Goal: Task Accomplishment & Management: Use online tool/utility

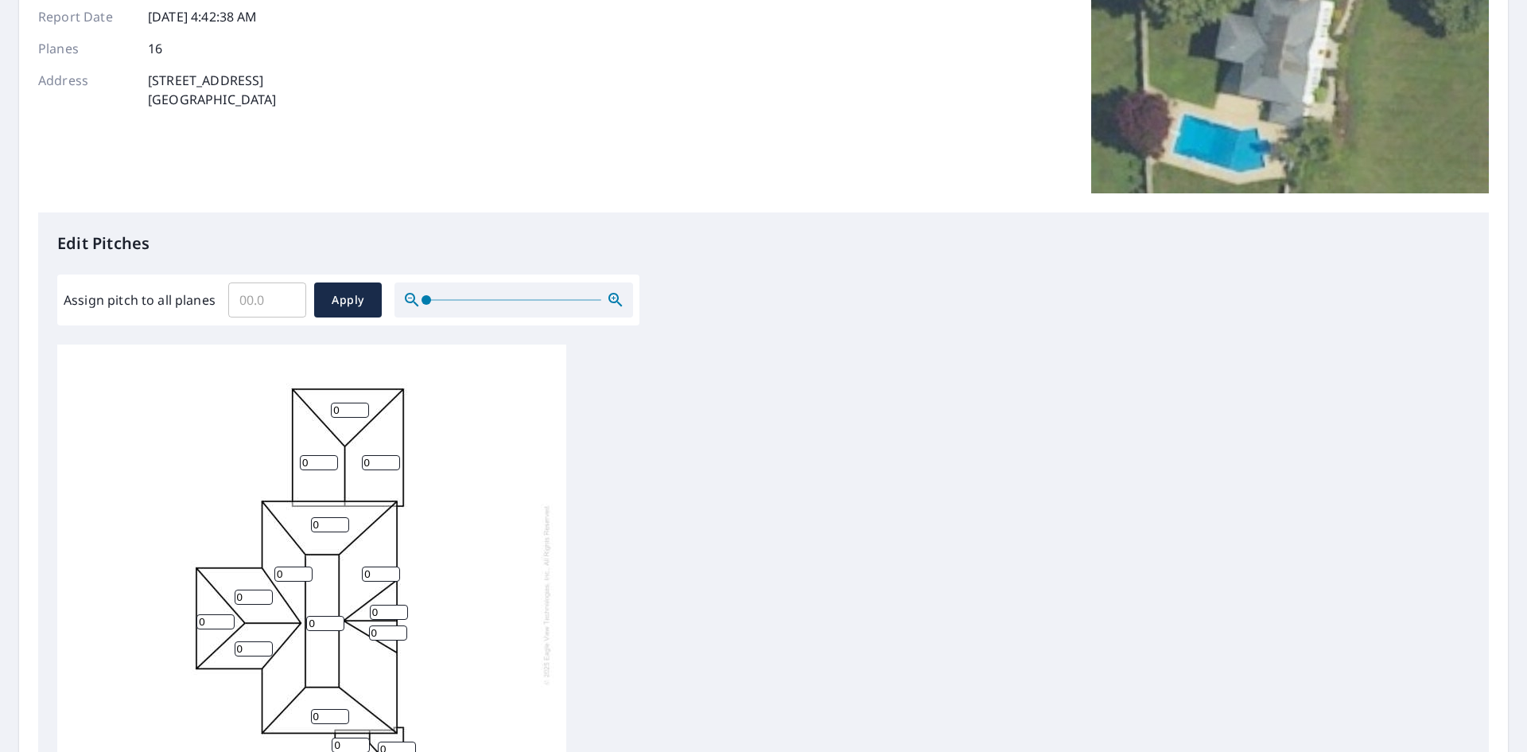
scroll to position [265, 0]
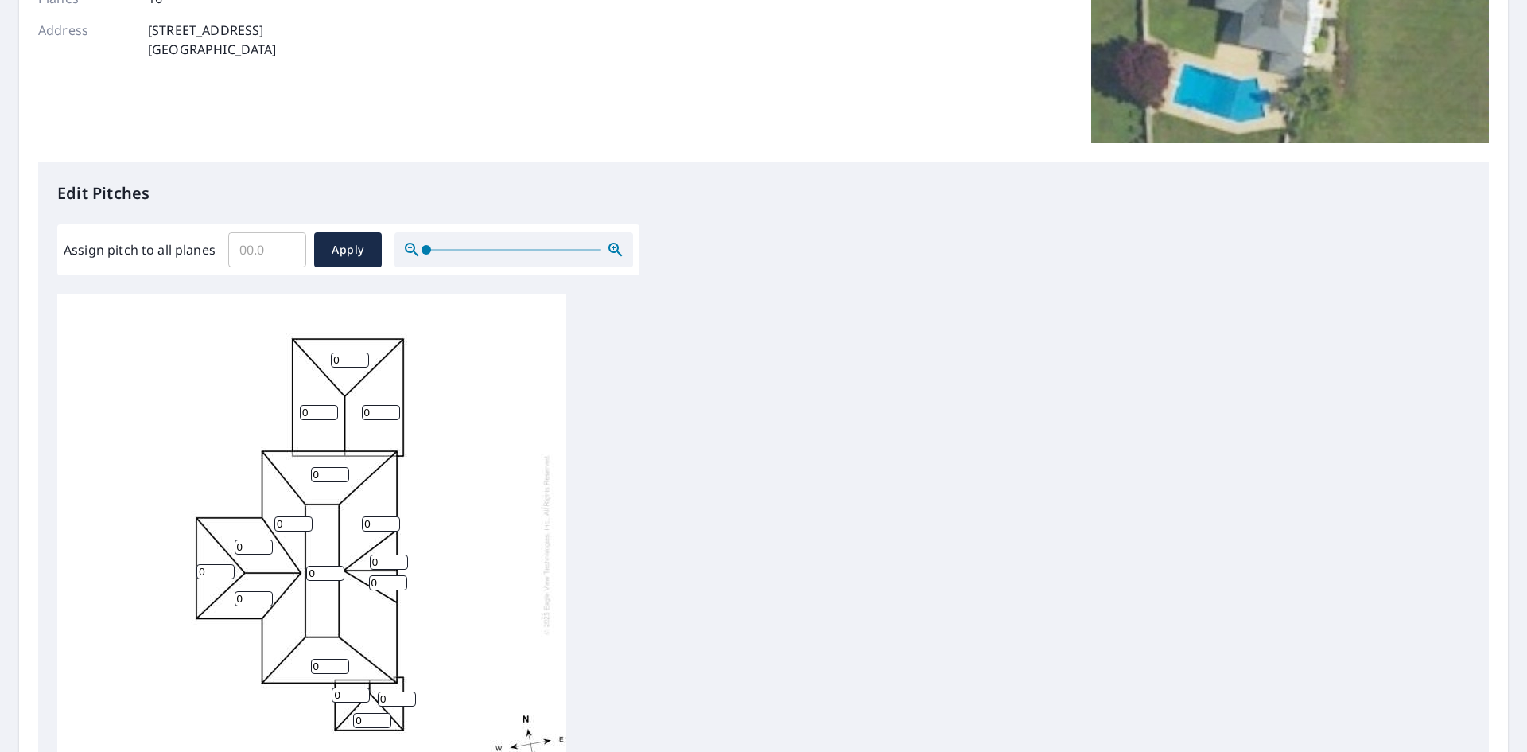
click at [324, 571] on input "0" at bounding box center [325, 572] width 38 height 15
drag, startPoint x: 324, startPoint y: 571, endPoint x: 310, endPoint y: 571, distance: 13.5
click at [310, 571] on input "0" at bounding box center [325, 572] width 38 height 15
drag, startPoint x: 342, startPoint y: 362, endPoint x: 325, endPoint y: 362, distance: 16.7
click at [325, 362] on div "0 0 0 0 0 0 0 0 0 0 0 0 0 0 0 0" at bounding box center [311, 543] width 509 height 499
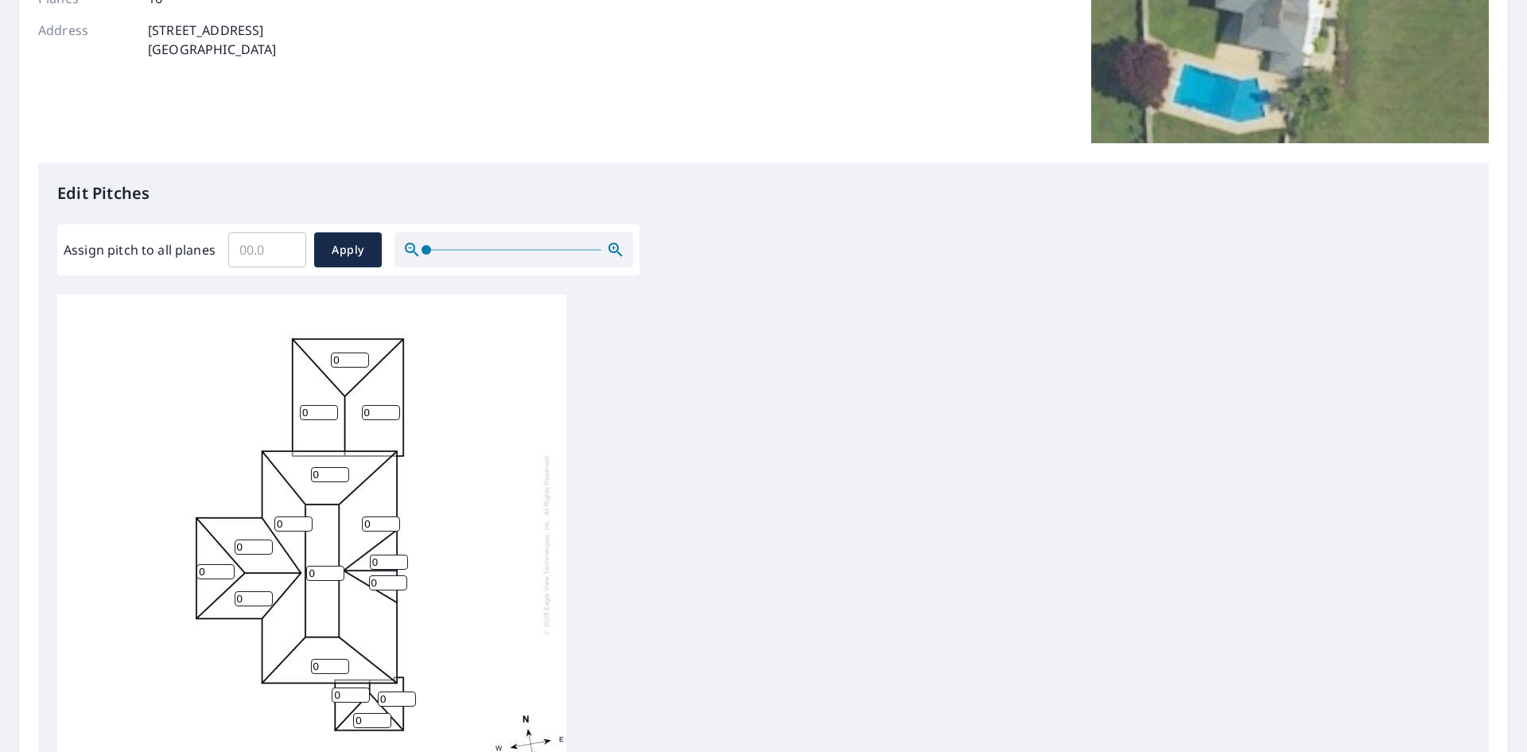
type input "4"
type input "5"
type input "4"
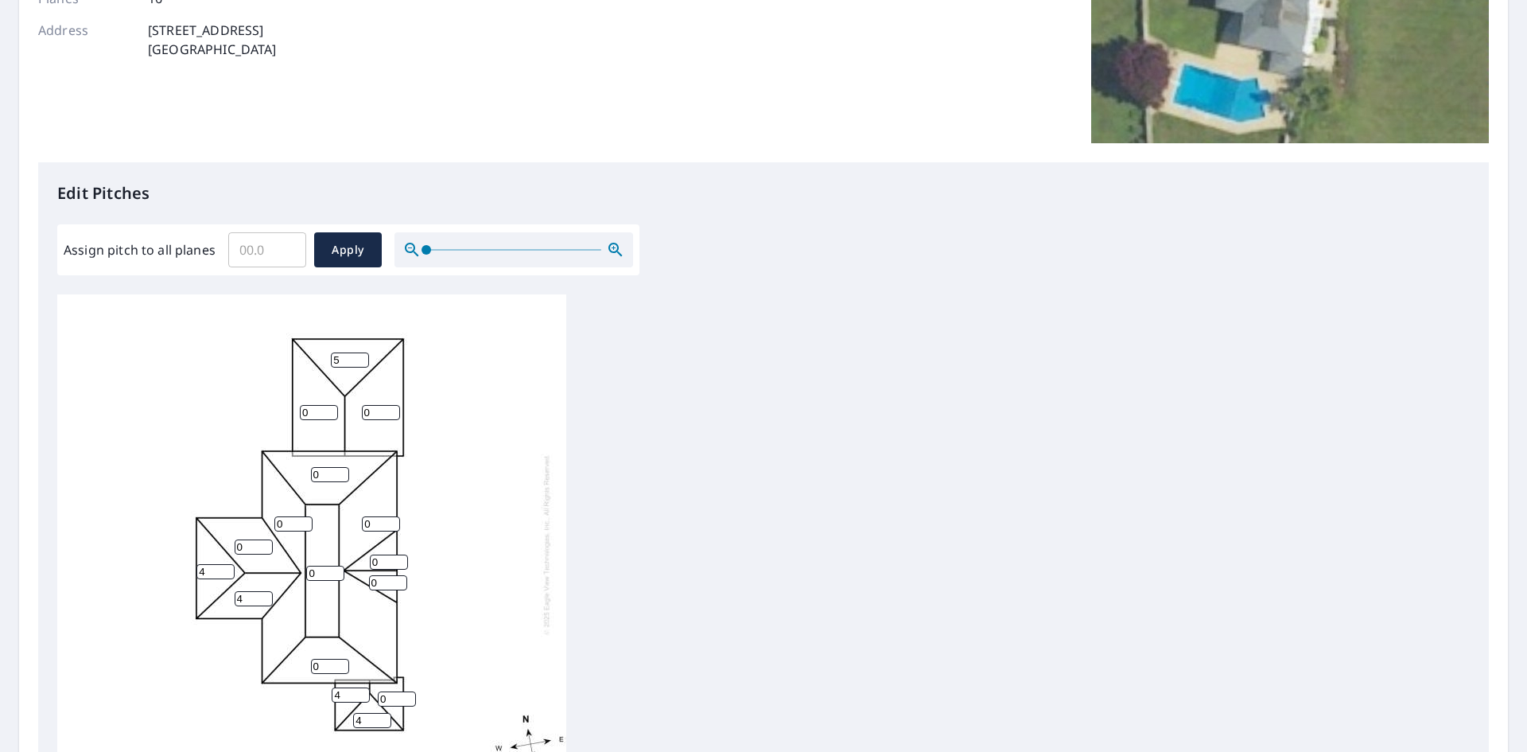
type input "4"
type input "6"
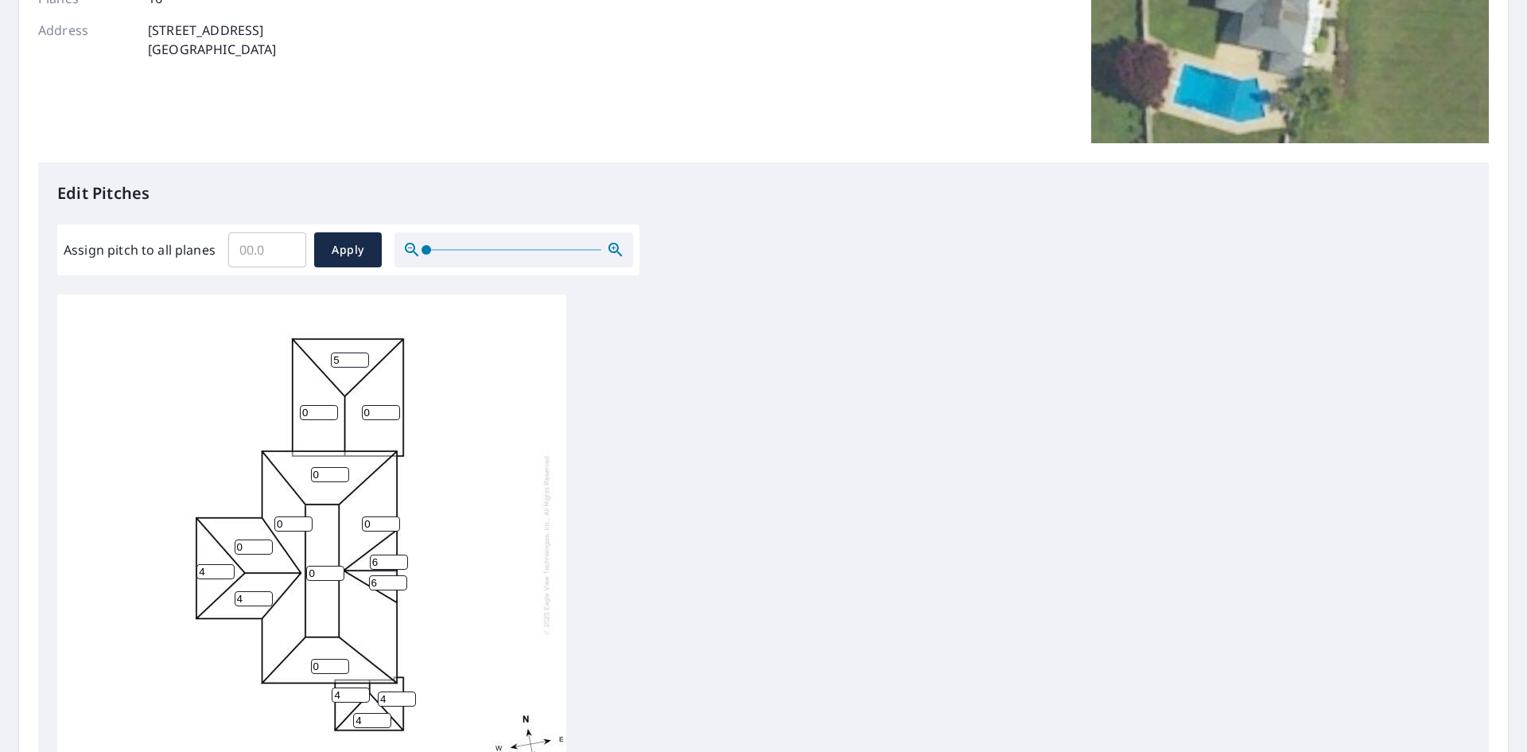
scroll to position [507, 0]
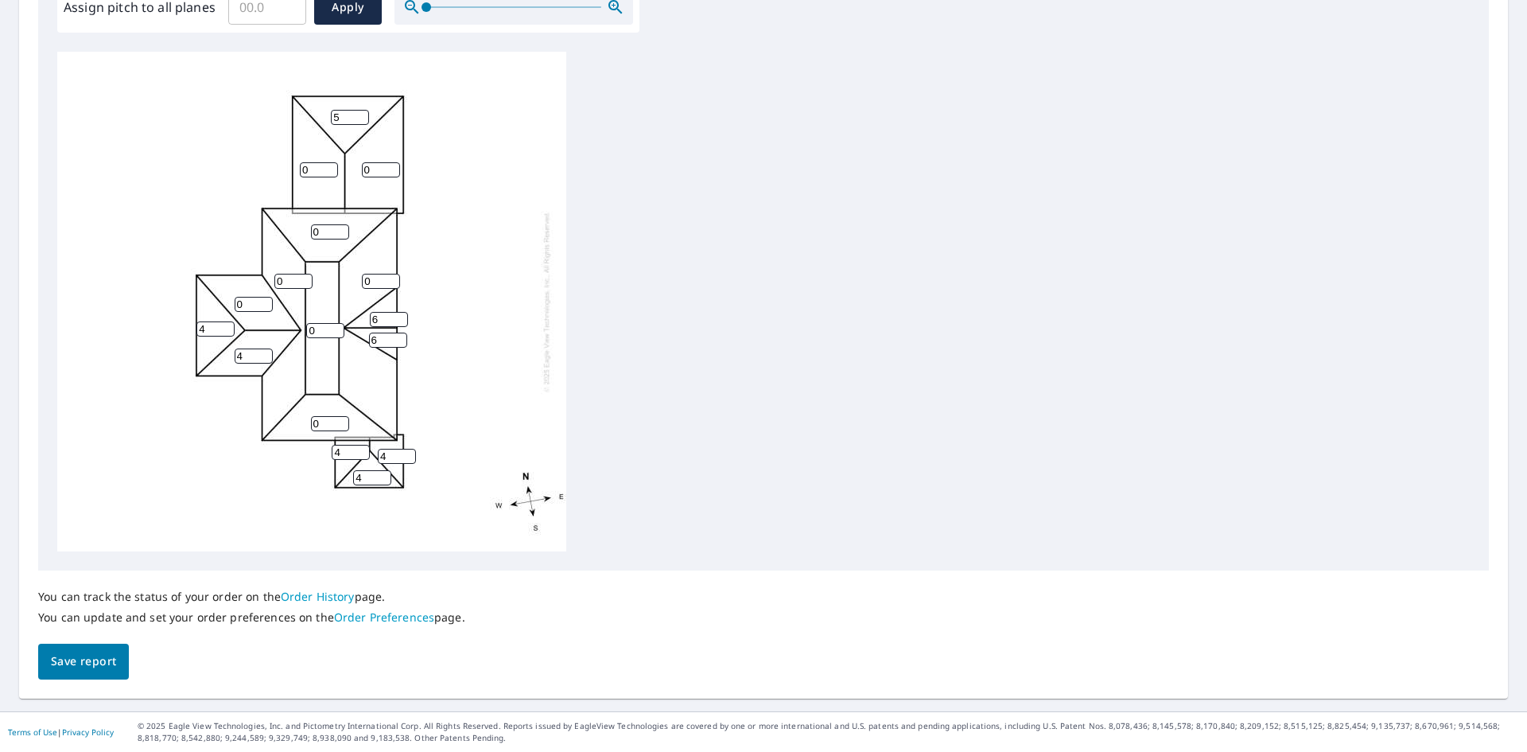
drag, startPoint x: 248, startPoint y: 301, endPoint x: 224, endPoint y: 302, distance: 23.9
click at [224, 302] on div "0 0 0 0 0 0 0 0 5 4 4 4 4 4 6 6" at bounding box center [311, 301] width 509 height 499
type input "4"
drag, startPoint x: 313, startPoint y: 421, endPoint x: 301, endPoint y: 421, distance: 11.1
click at [301, 421] on div "0 0 0 0 0 0 0 4 5 4 4 4 4 4 6 6" at bounding box center [311, 301] width 509 height 499
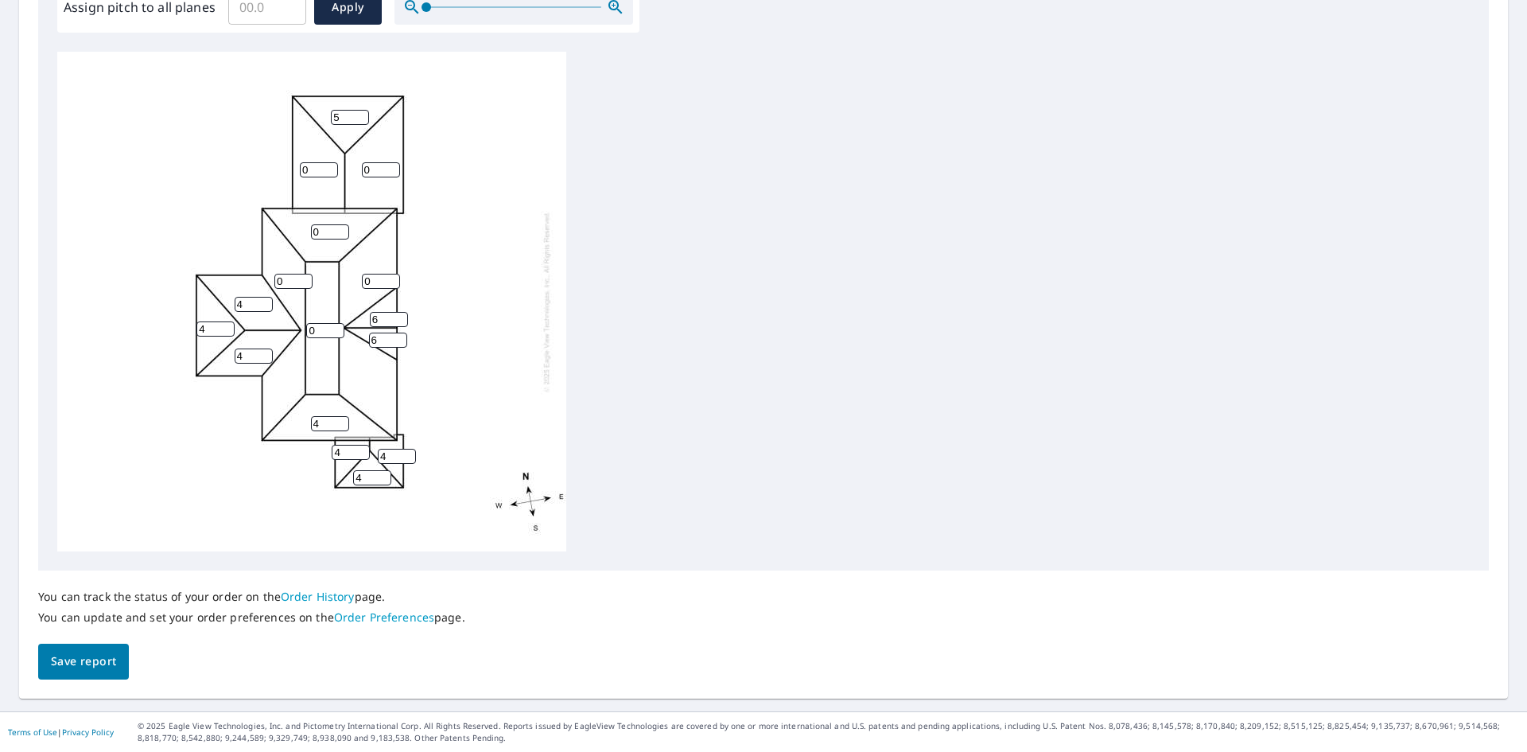
type input "4"
drag, startPoint x: 288, startPoint y: 279, endPoint x: 249, endPoint y: 286, distance: 39.5
click at [249, 286] on div "0 0 0 0 0 0 4 4 5 4 4 4 4 4 6 6" at bounding box center [311, 301] width 509 height 499
type input "4"
drag, startPoint x: 321, startPoint y: 231, endPoint x: 311, endPoint y: 230, distance: 9.6
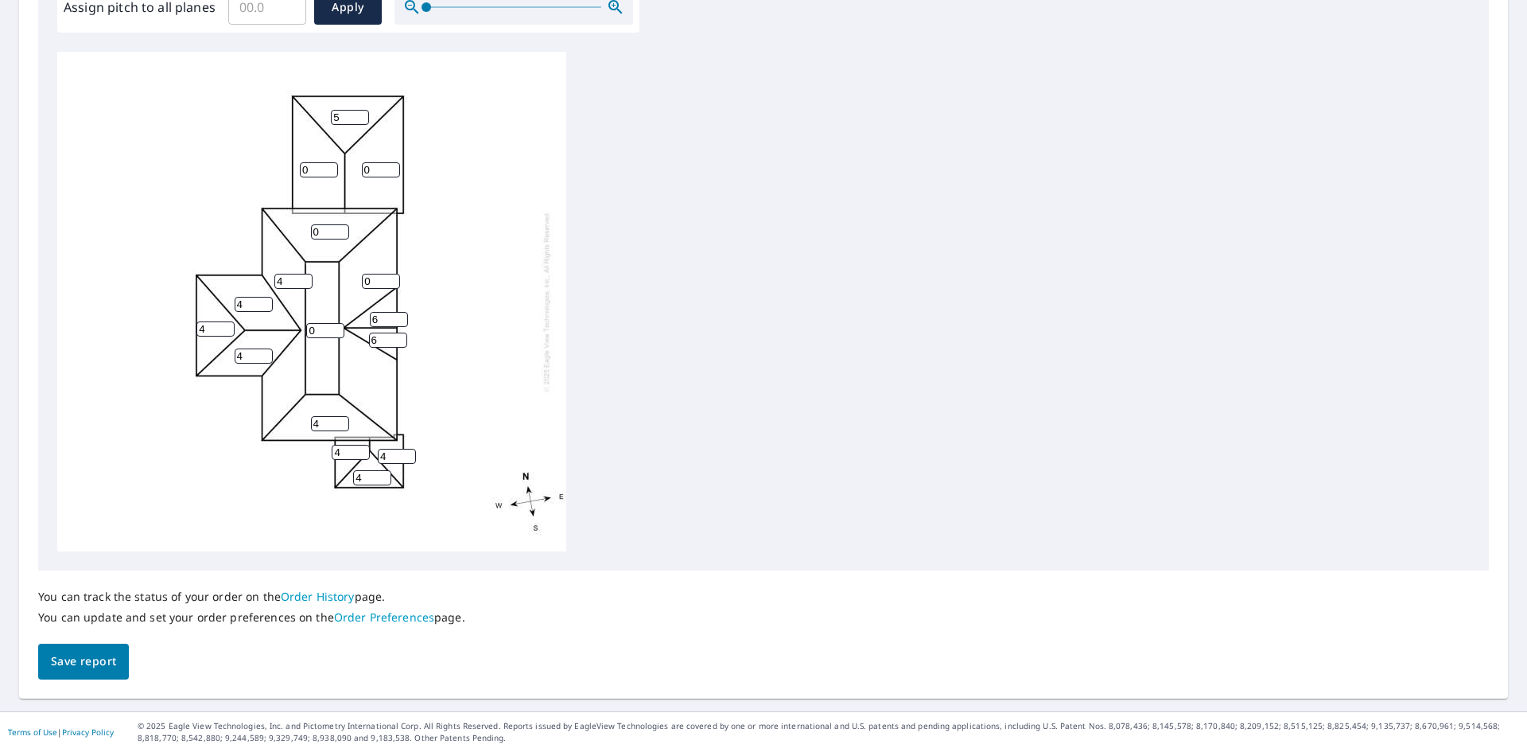
click at [311, 230] on input "0" at bounding box center [330, 231] width 38 height 15
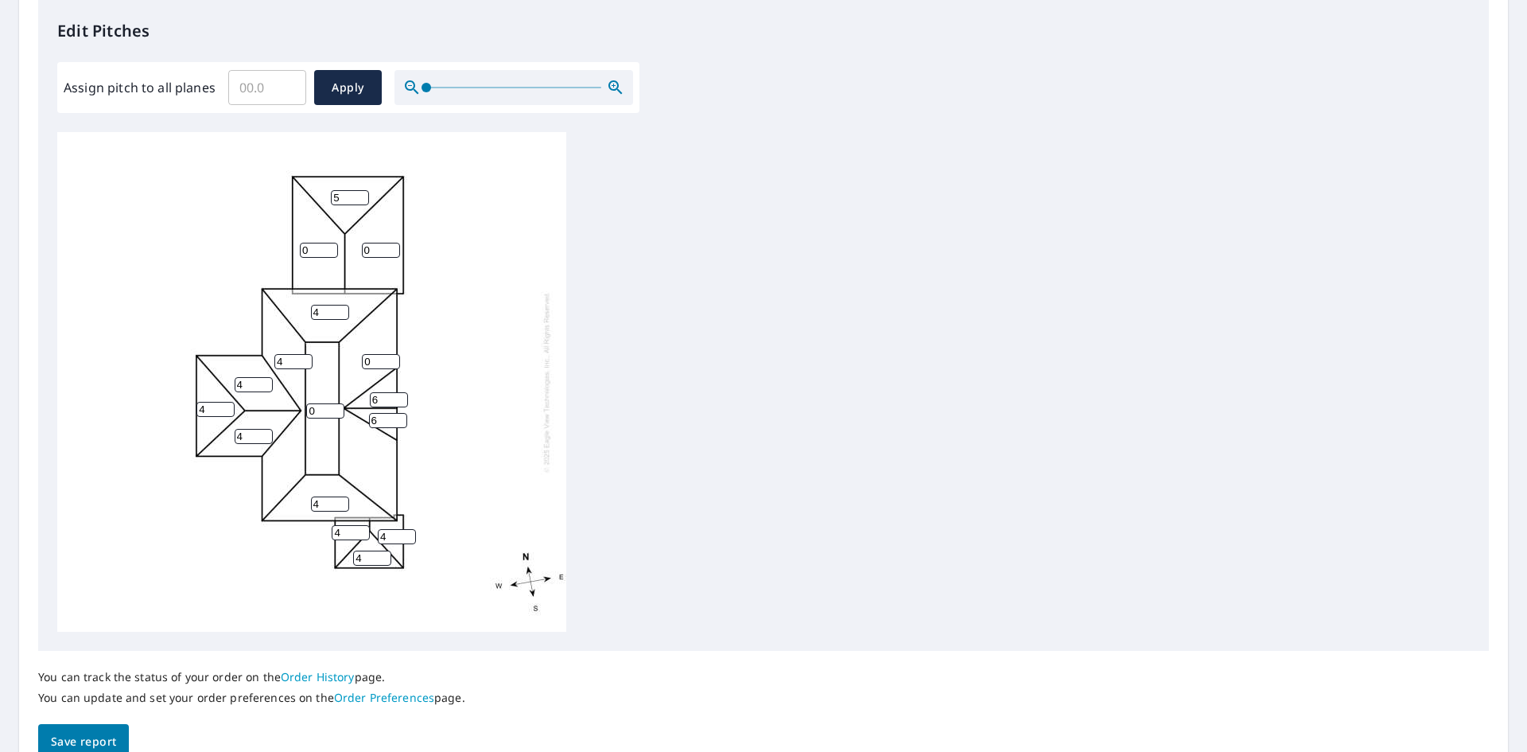
scroll to position [375, 0]
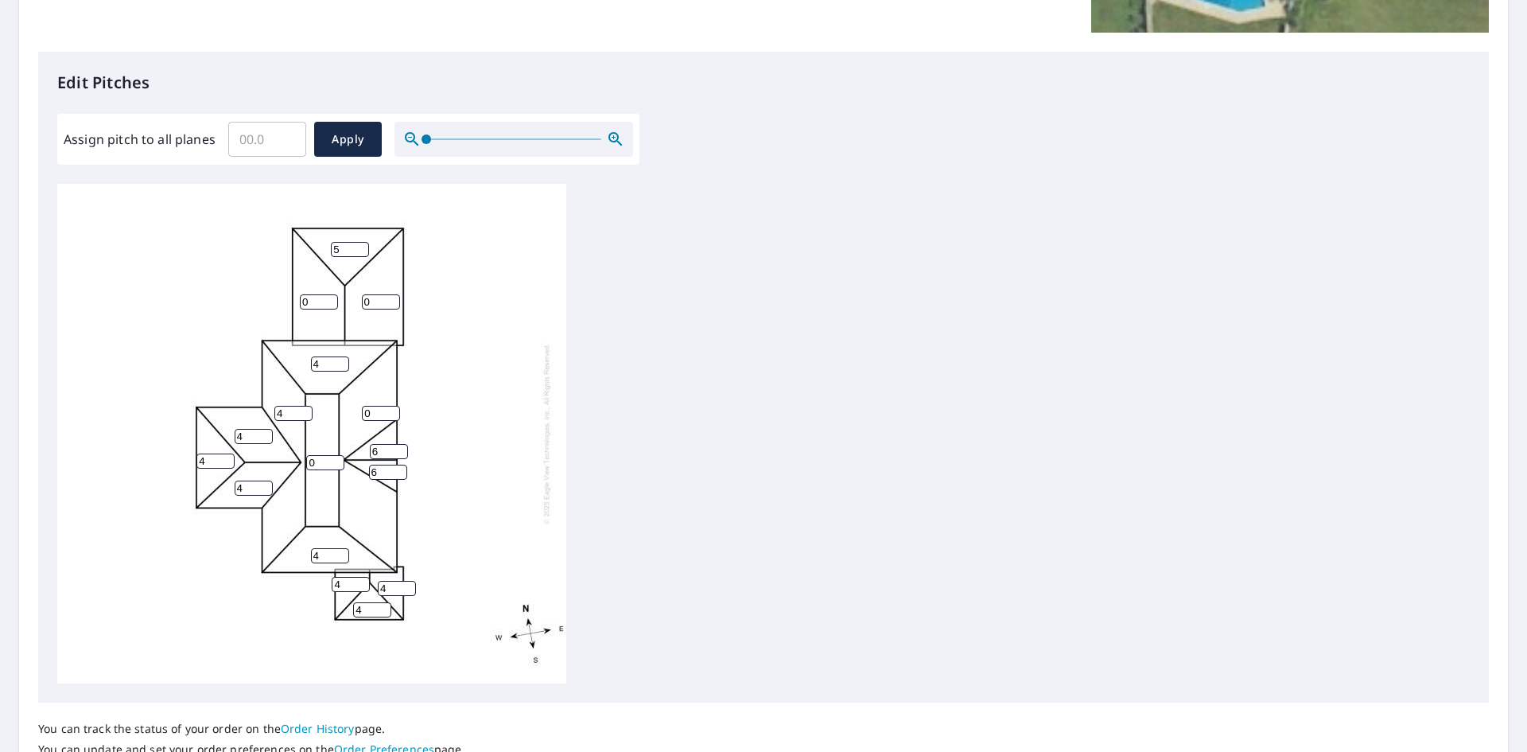
type input "4"
drag, startPoint x: 317, startPoint y: 301, endPoint x: 264, endPoint y: 306, distance: 52.8
click at [264, 306] on div "0 4 0 0 4 0 4 4 5 4 4 4 4 4 6 6" at bounding box center [311, 433] width 509 height 499
type input "5"
drag, startPoint x: 375, startPoint y: 300, endPoint x: 357, endPoint y: 301, distance: 18.3
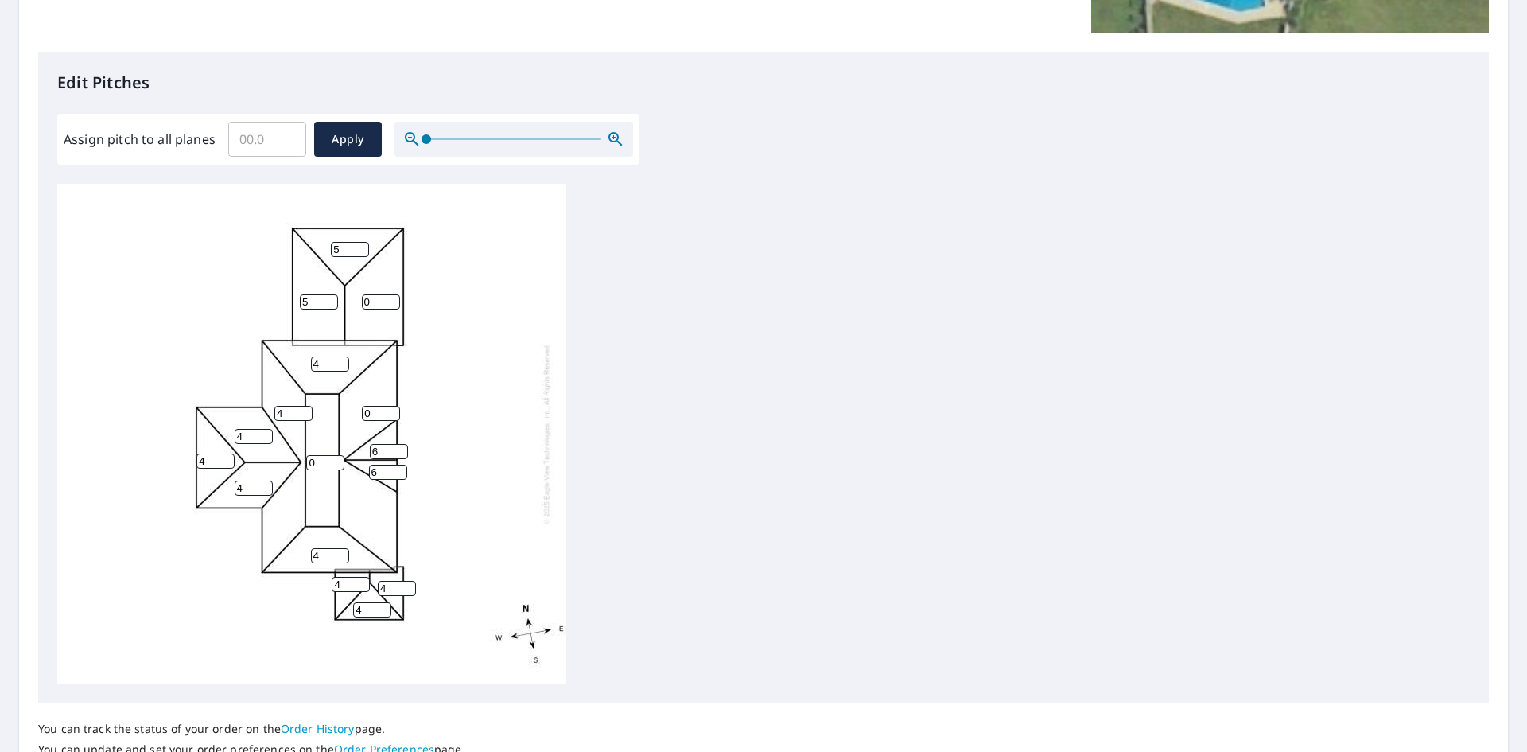
click at [357, 301] on div "0 4 0 5 4 0 4 4 5 4 4 4 4 4 6 6" at bounding box center [311, 433] width 509 height 499
type input "5"
drag, startPoint x: 358, startPoint y: 414, endPoint x: 348, endPoint y: 414, distance: 10.3
click at [348, 414] on div "0 4 5 5 4 0 4 4 5 4 4 4 4 4 6 6" at bounding box center [311, 433] width 509 height 499
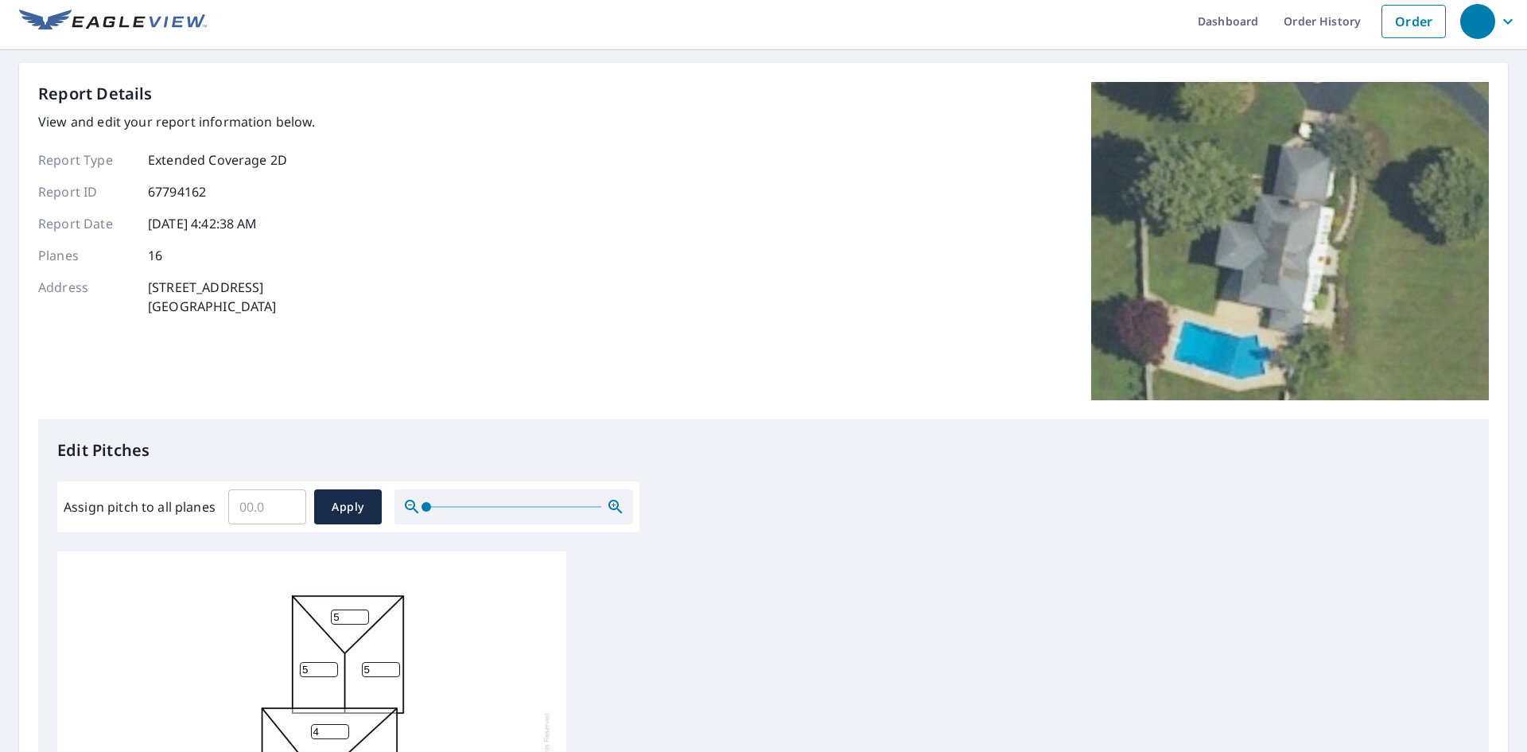
scroll to position [0, 0]
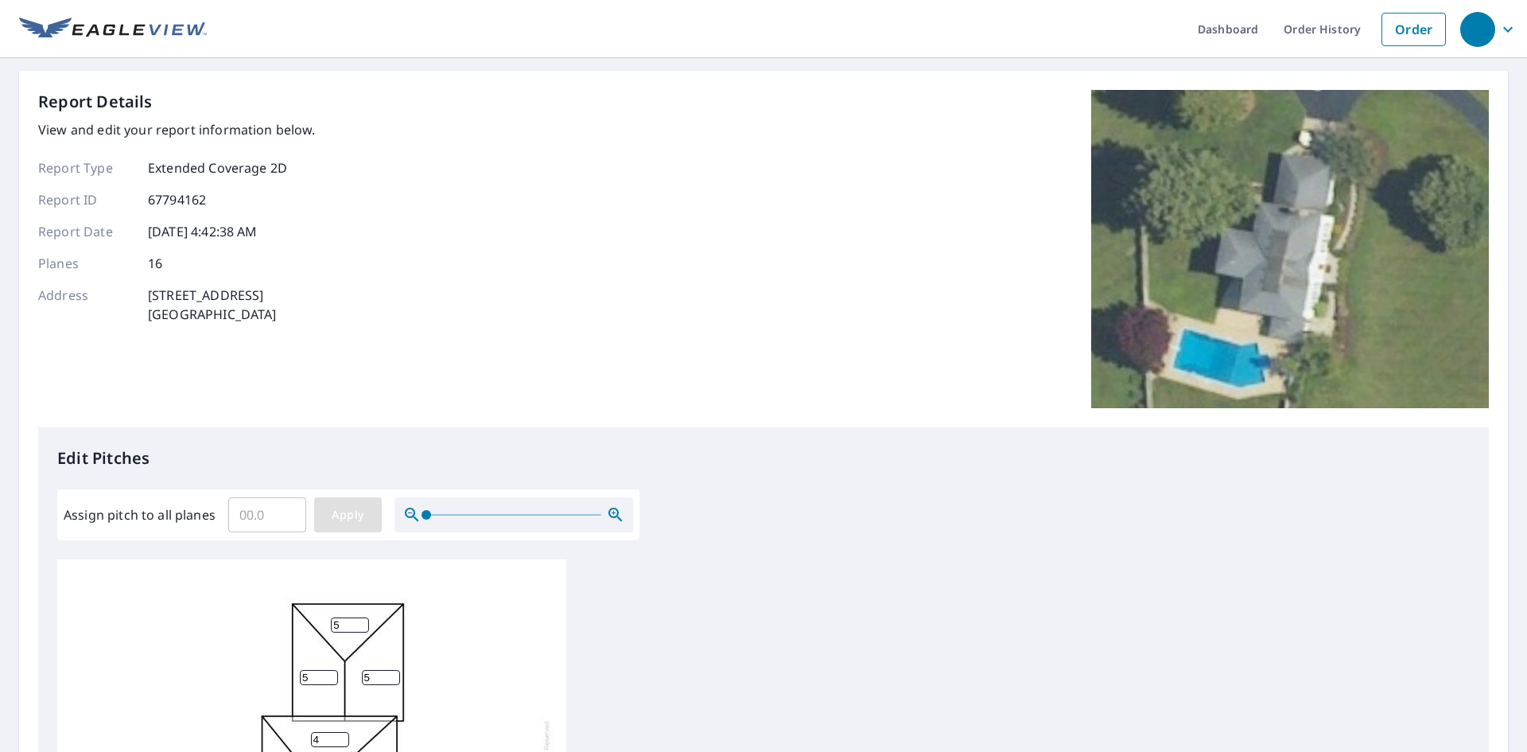
type input "4"
click at [332, 525] on button "Apply" at bounding box center [348, 514] width 68 height 35
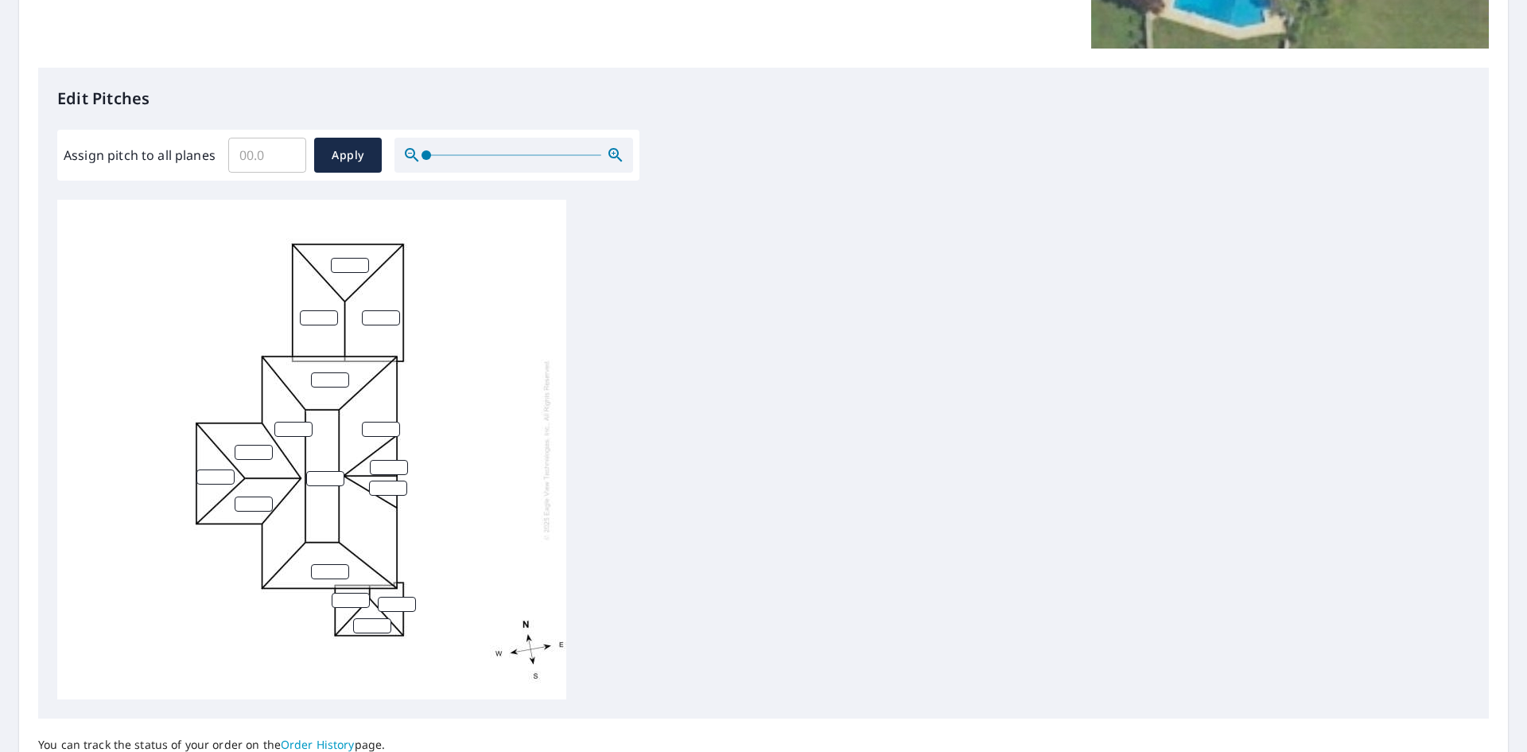
scroll to position [398, 0]
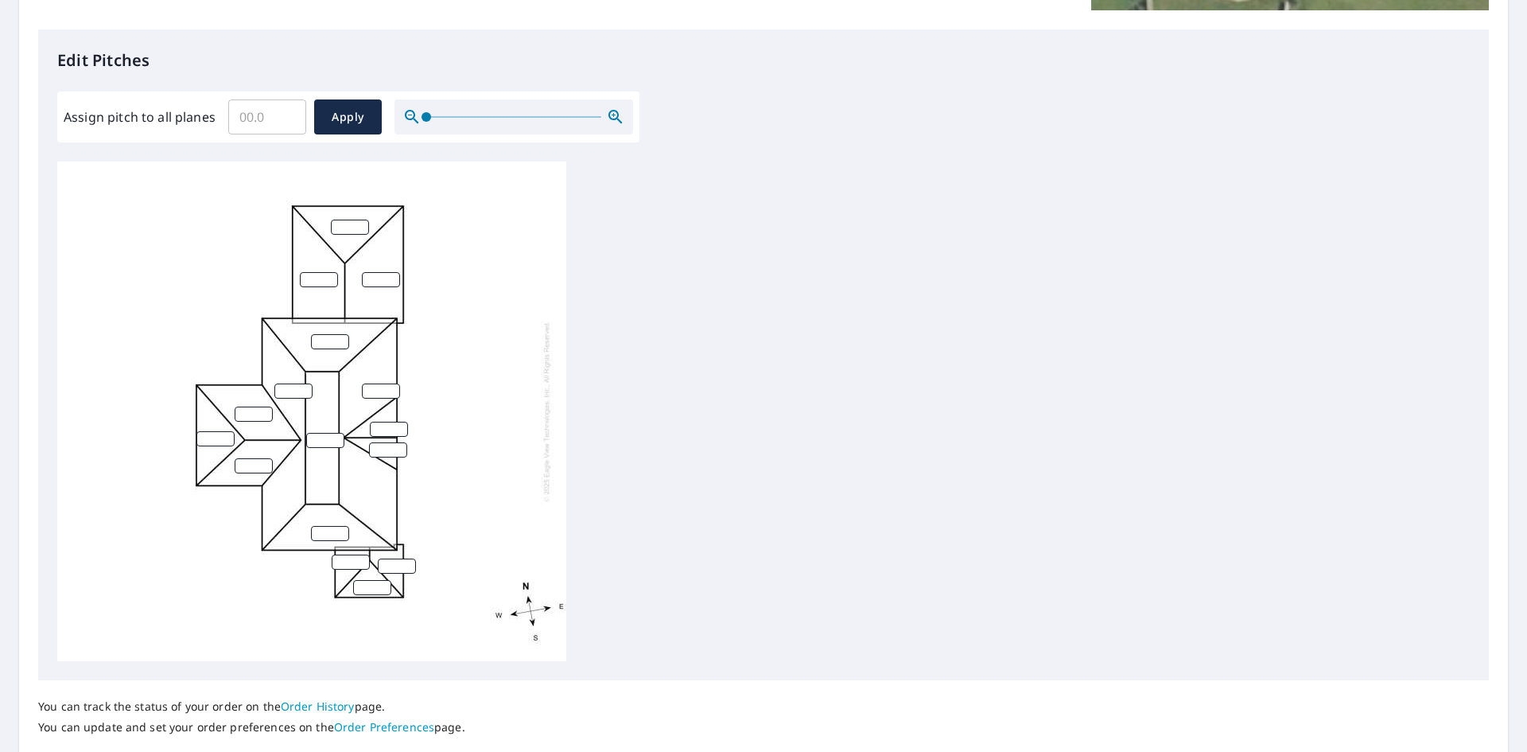
drag, startPoint x: 349, startPoint y: 231, endPoint x: 325, endPoint y: 238, distance: 24.7
click at [325, 238] on div at bounding box center [311, 410] width 509 height 499
type input "5"
drag, startPoint x: 390, startPoint y: 274, endPoint x: 376, endPoint y: 277, distance: 14.7
click at [376, 277] on input "4" at bounding box center [381, 279] width 38 height 15
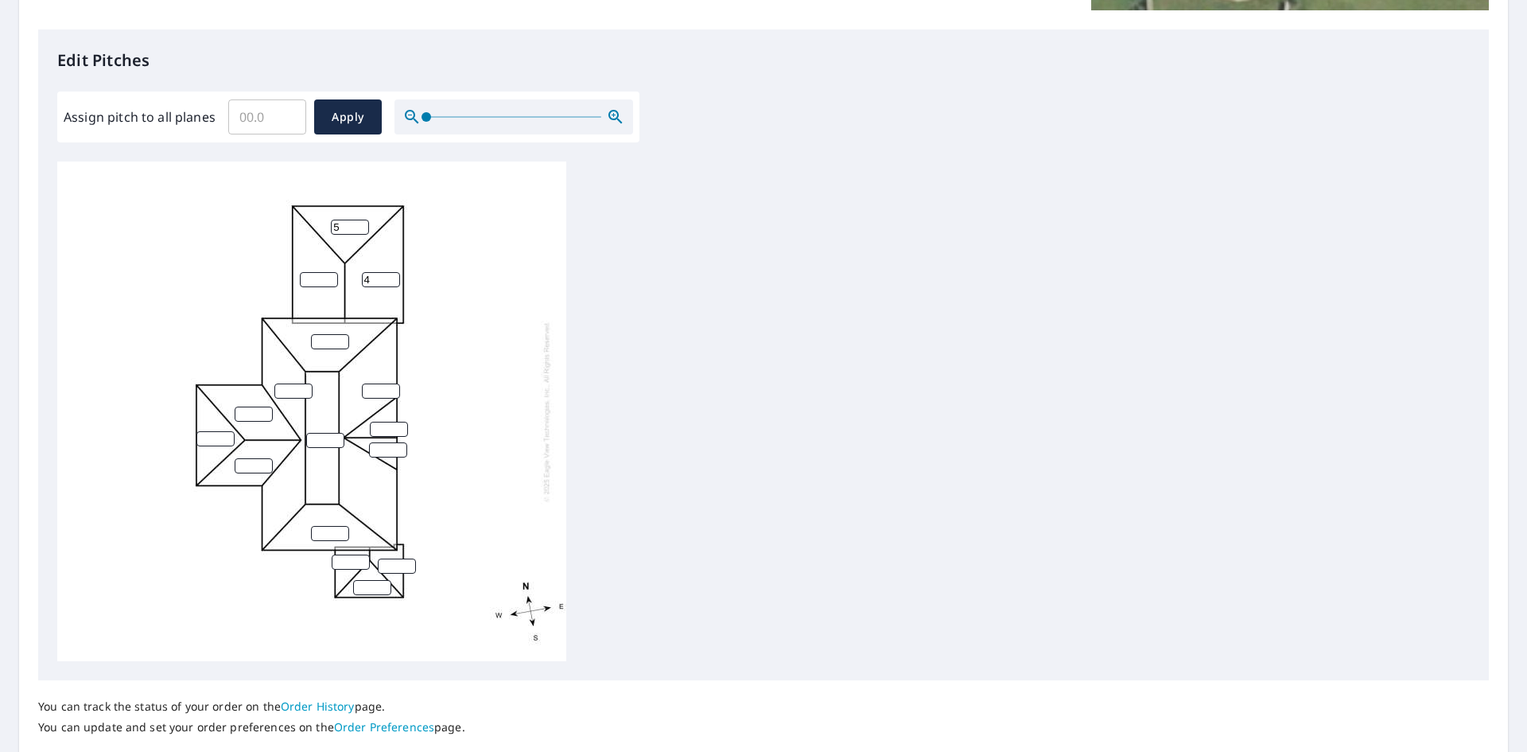
drag, startPoint x: 376, startPoint y: 277, endPoint x: 364, endPoint y: 278, distance: 12.0
click at [364, 278] on input "4" at bounding box center [381, 279] width 38 height 15
type input "5"
click at [305, 279] on input "number" at bounding box center [319, 279] width 38 height 15
type input "5"
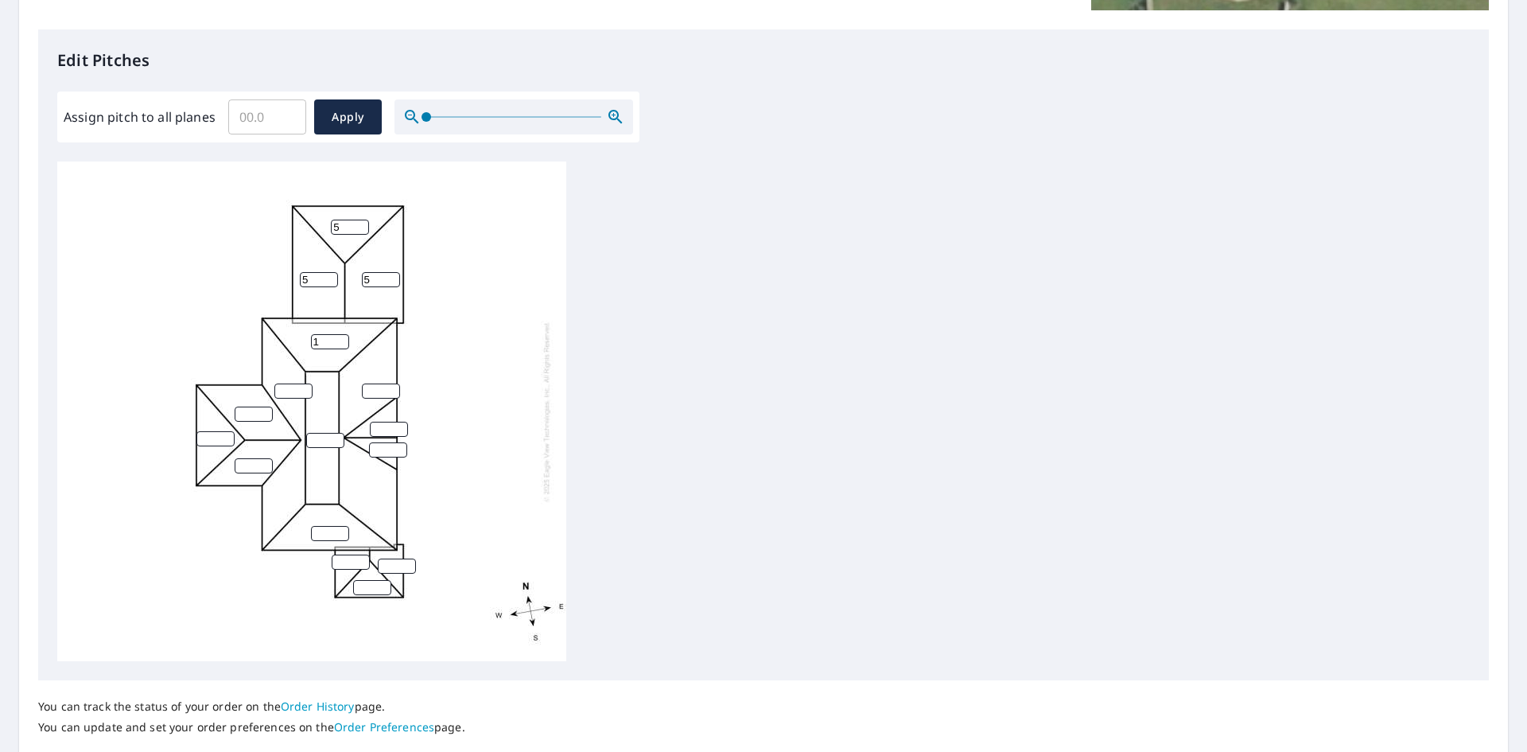
click at [336, 340] on input "1" at bounding box center [330, 341] width 38 height 15
drag, startPoint x: 321, startPoint y: 341, endPoint x: 306, endPoint y: 343, distance: 15.2
click at [306, 343] on div "5 5 1 5" at bounding box center [311, 410] width 509 height 499
type input "4"
click at [294, 392] on input "number" at bounding box center [293, 390] width 38 height 15
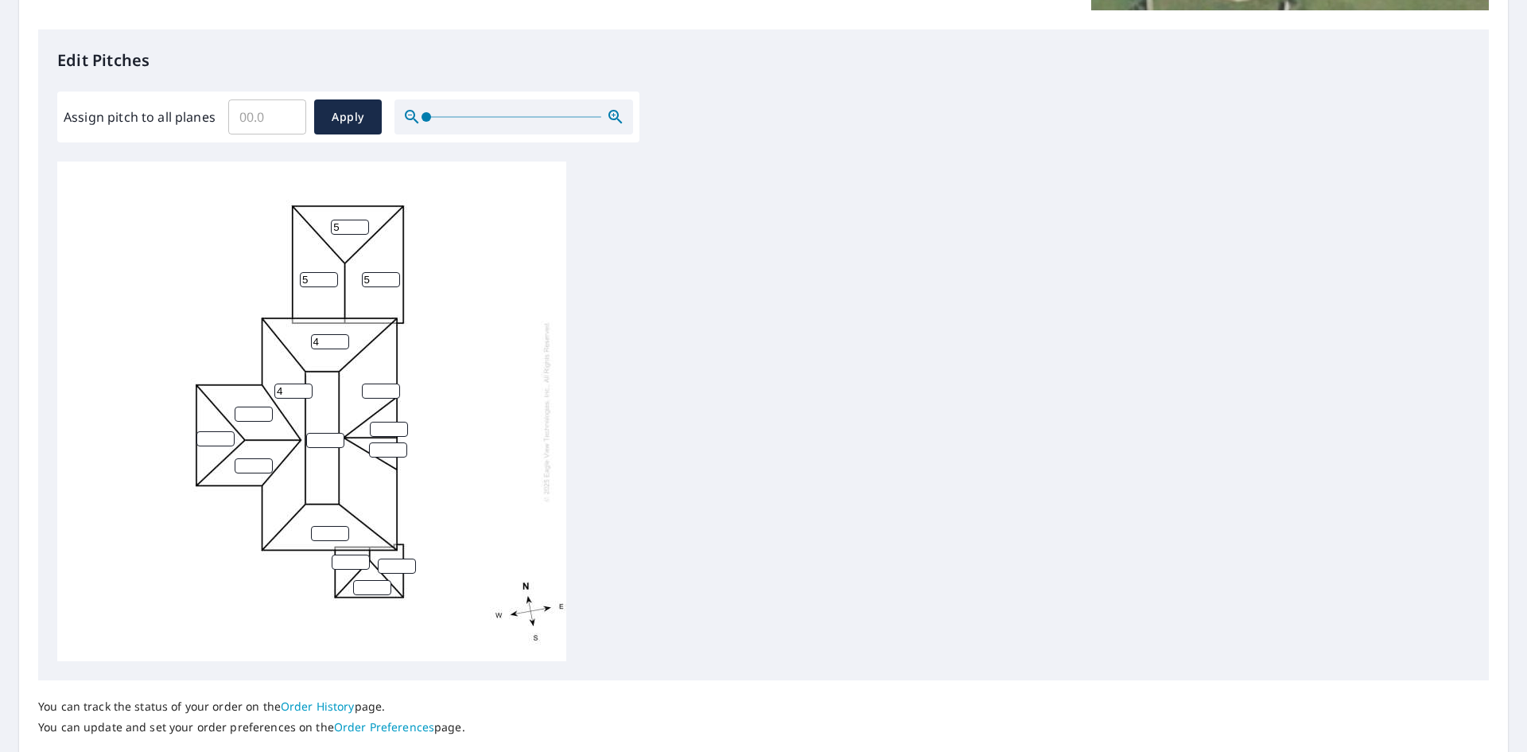
type input "4"
click at [252, 415] on input "number" at bounding box center [254, 413] width 38 height 15
type input "4"
click at [247, 467] on input "number" at bounding box center [254, 465] width 38 height 15
type input "4"
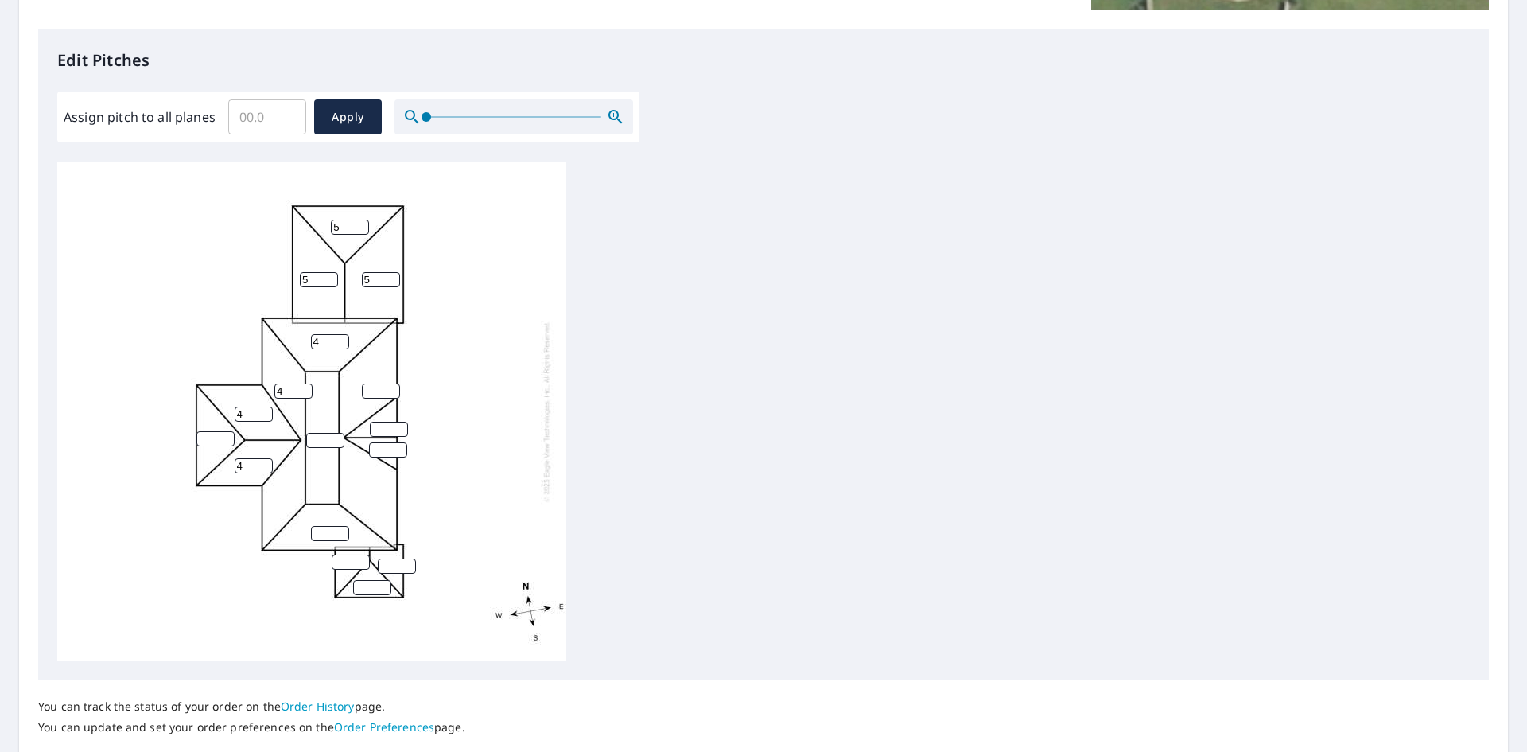
click at [212, 441] on input "number" at bounding box center [215, 438] width 38 height 15
type input "4"
click at [379, 390] on input "number" at bounding box center [381, 390] width 38 height 15
type input "4"
click at [378, 428] on input "number" at bounding box center [389, 429] width 38 height 15
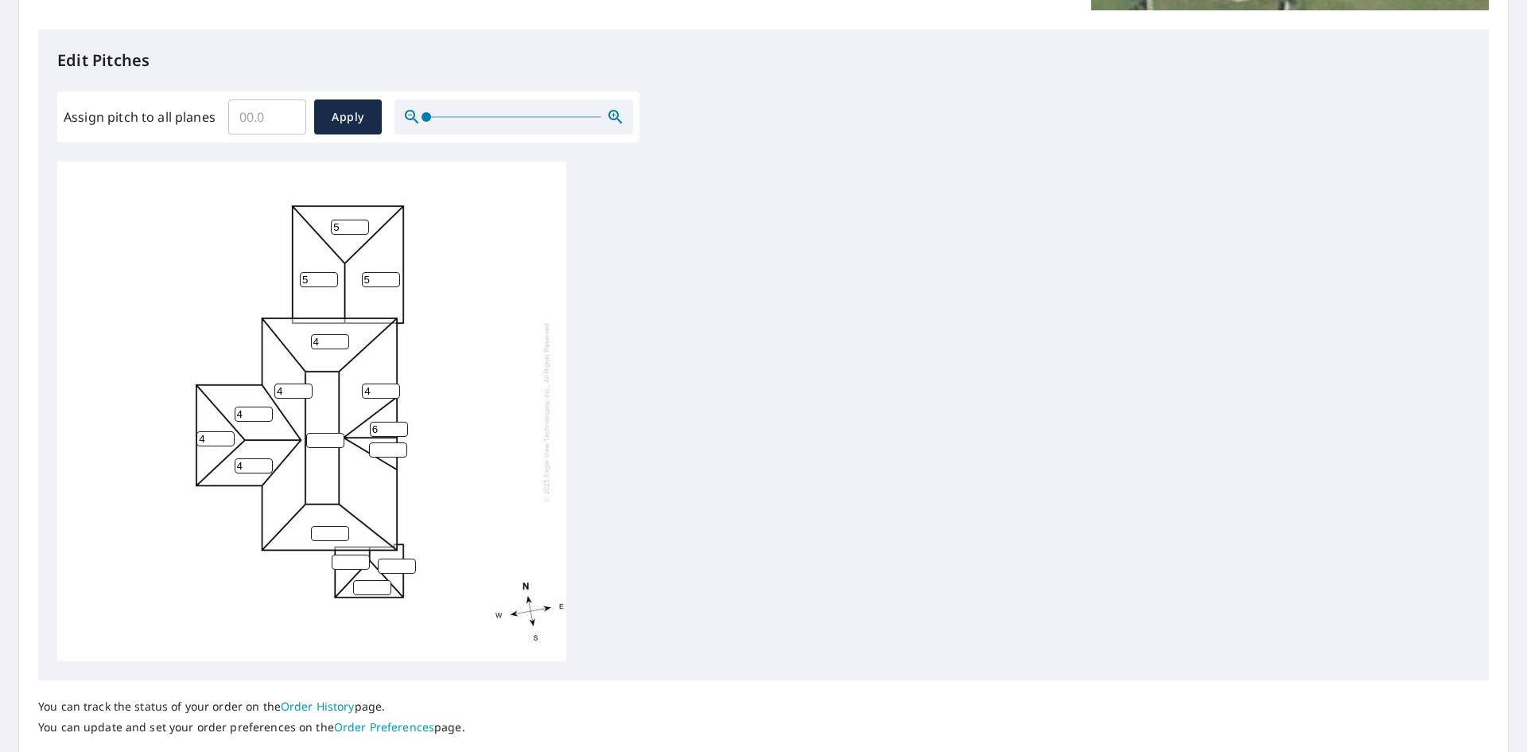
type input "6"
click at [381, 448] on input "number" at bounding box center [388, 449] width 38 height 15
type input "6"
click at [316, 535] on input "number" at bounding box center [330, 533] width 38 height 15
type input "4"
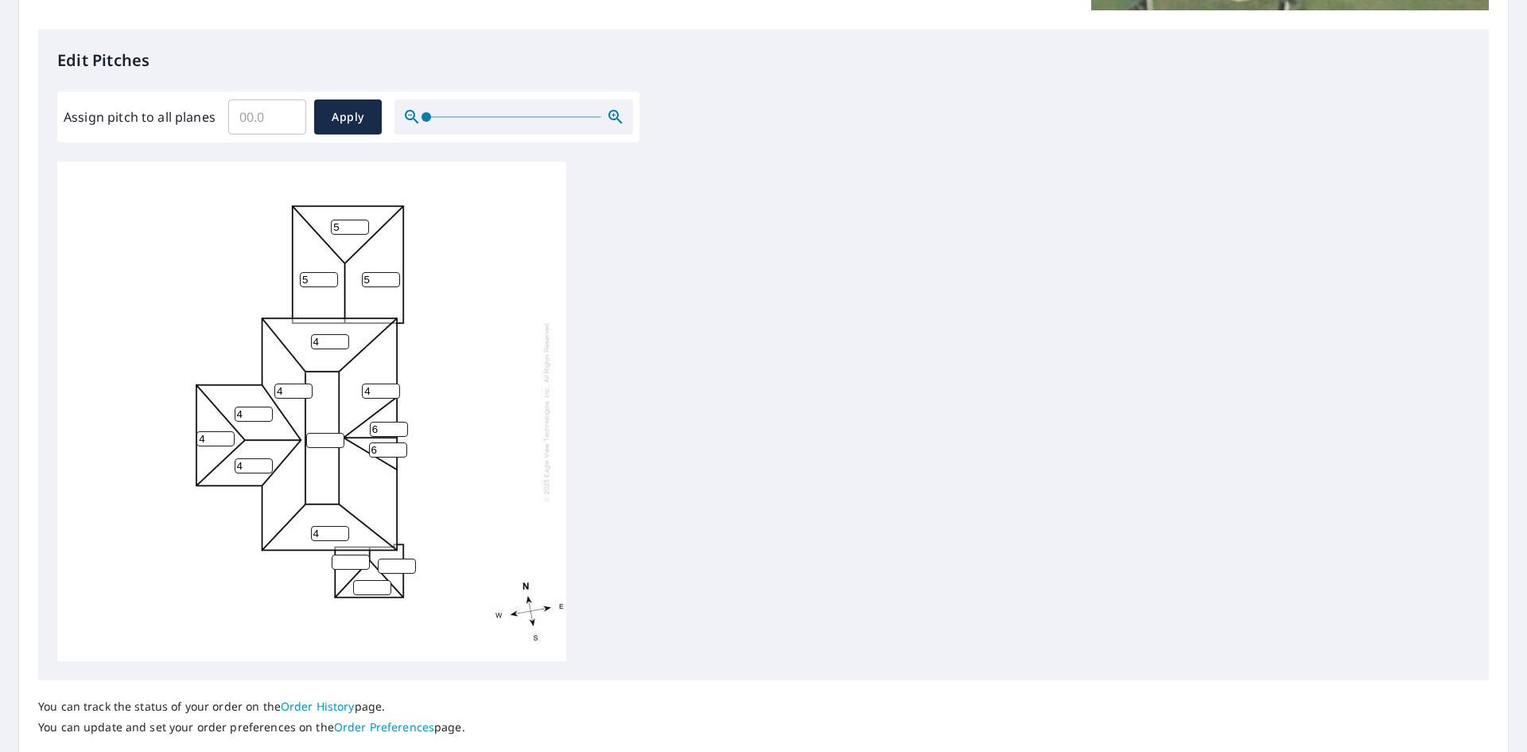
click at [352, 562] on input "number" at bounding box center [351, 561] width 38 height 15
type input "4"
click at [385, 562] on input "number" at bounding box center [397, 565] width 38 height 15
type input "4"
click at [369, 588] on input "number" at bounding box center [372, 587] width 38 height 15
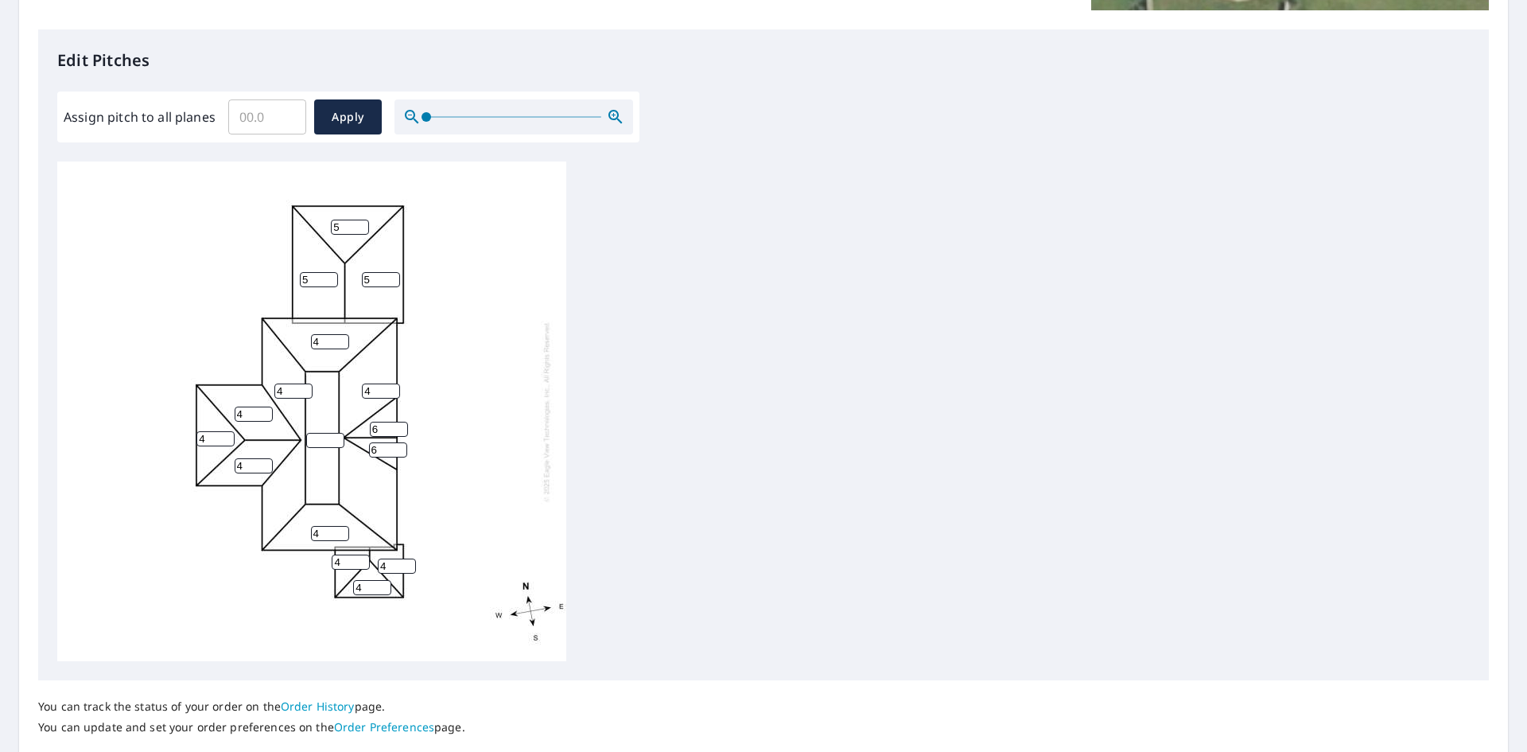
type input "4"
click at [317, 442] on input "number" at bounding box center [325, 440] width 38 height 15
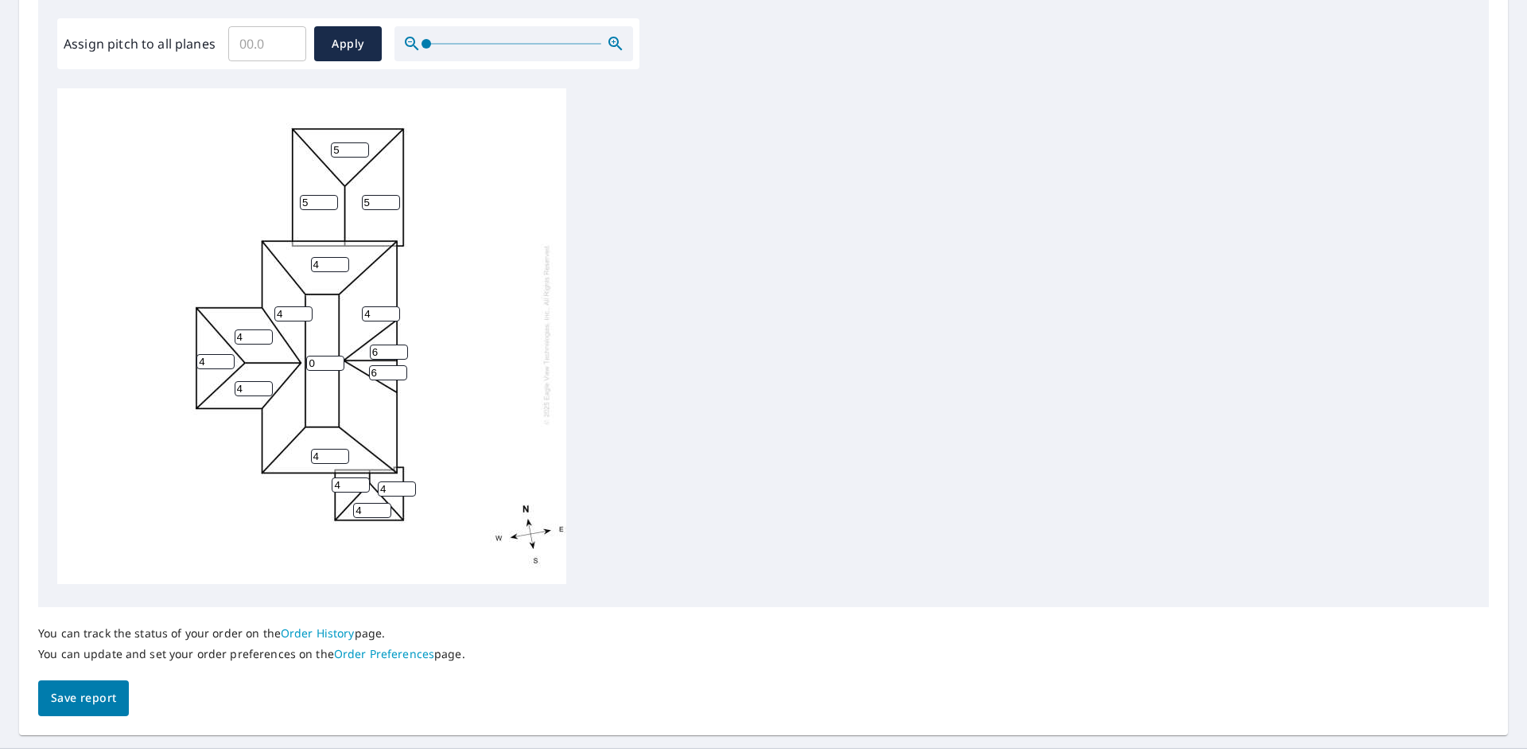
scroll to position [507, 0]
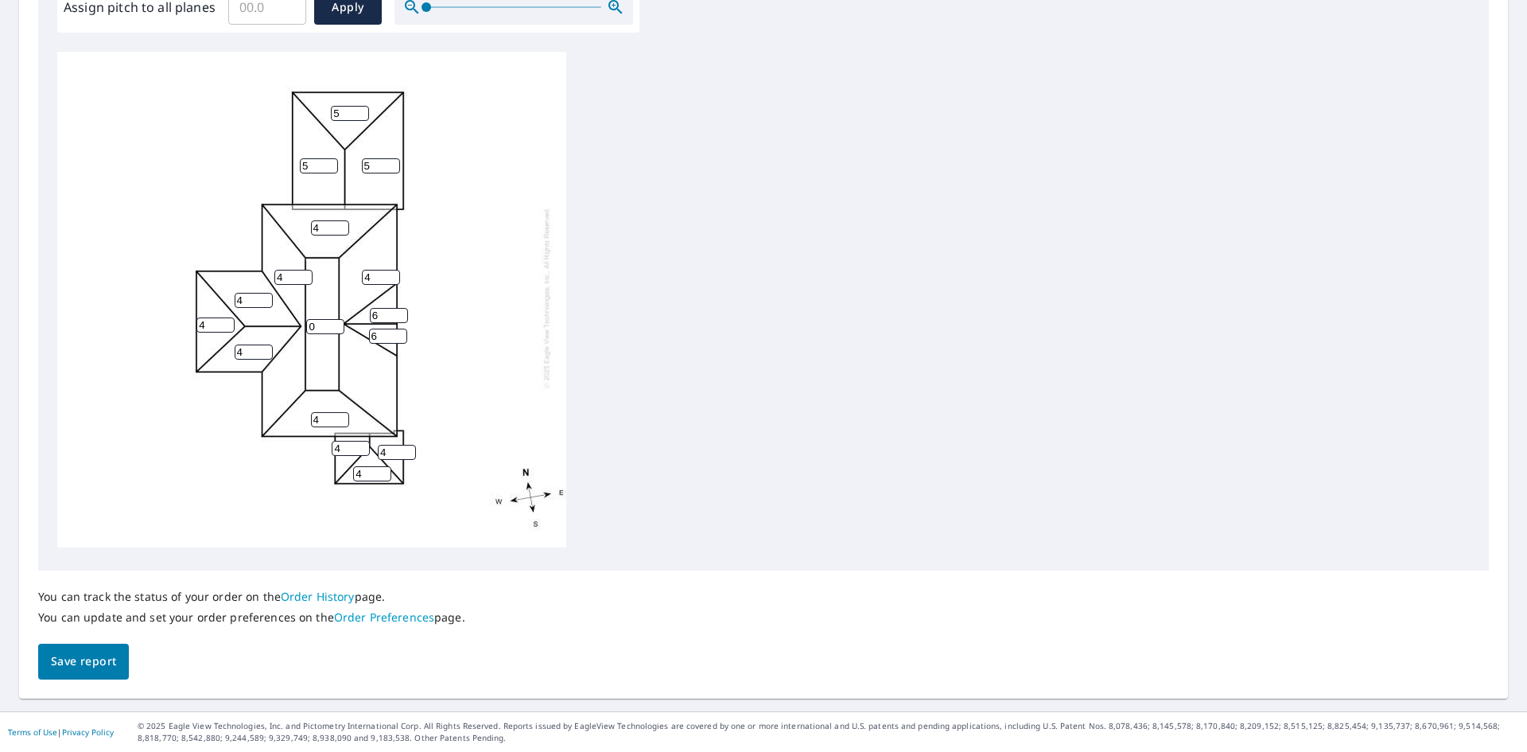
type input "0"
click at [113, 666] on span "Save report" at bounding box center [83, 661] width 65 height 20
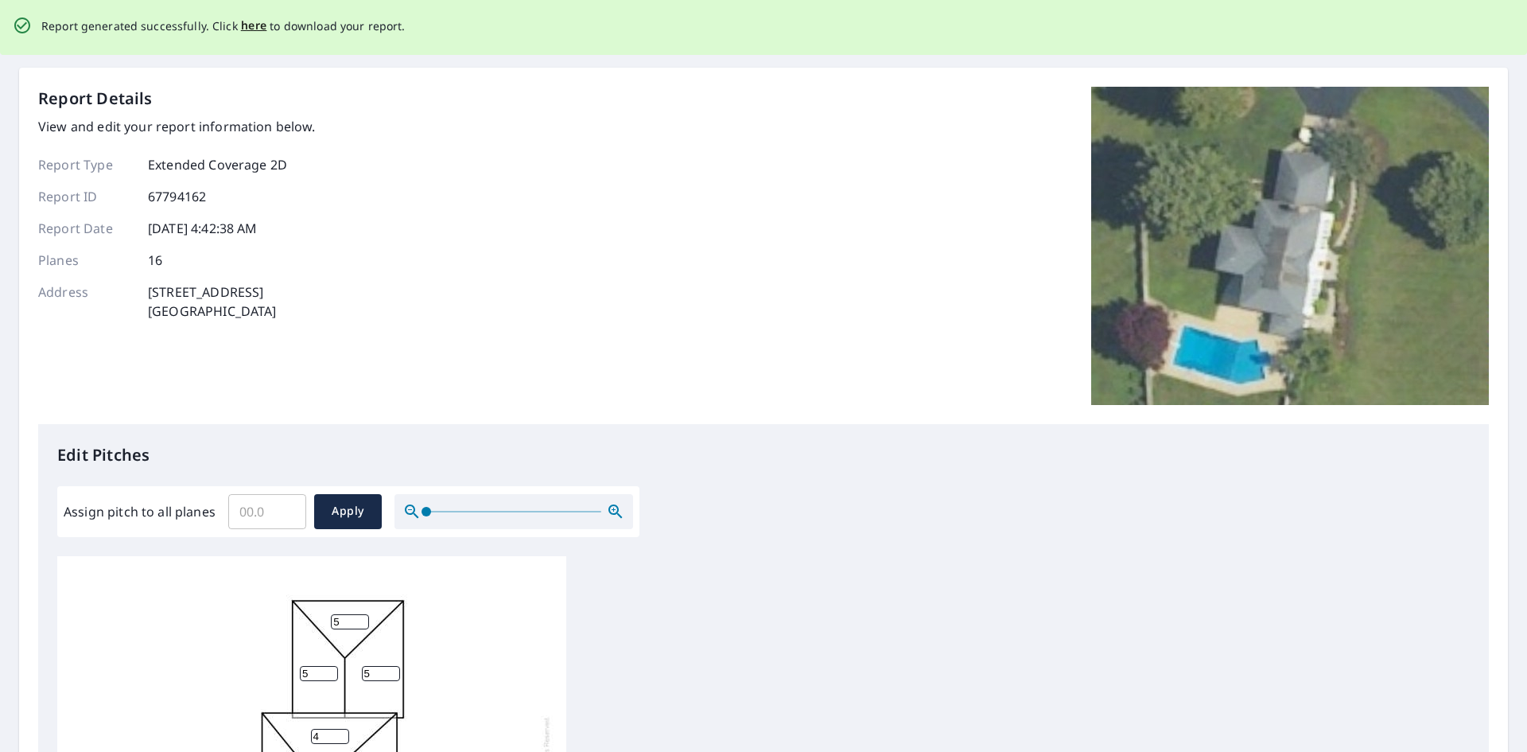
scroll to position [0, 0]
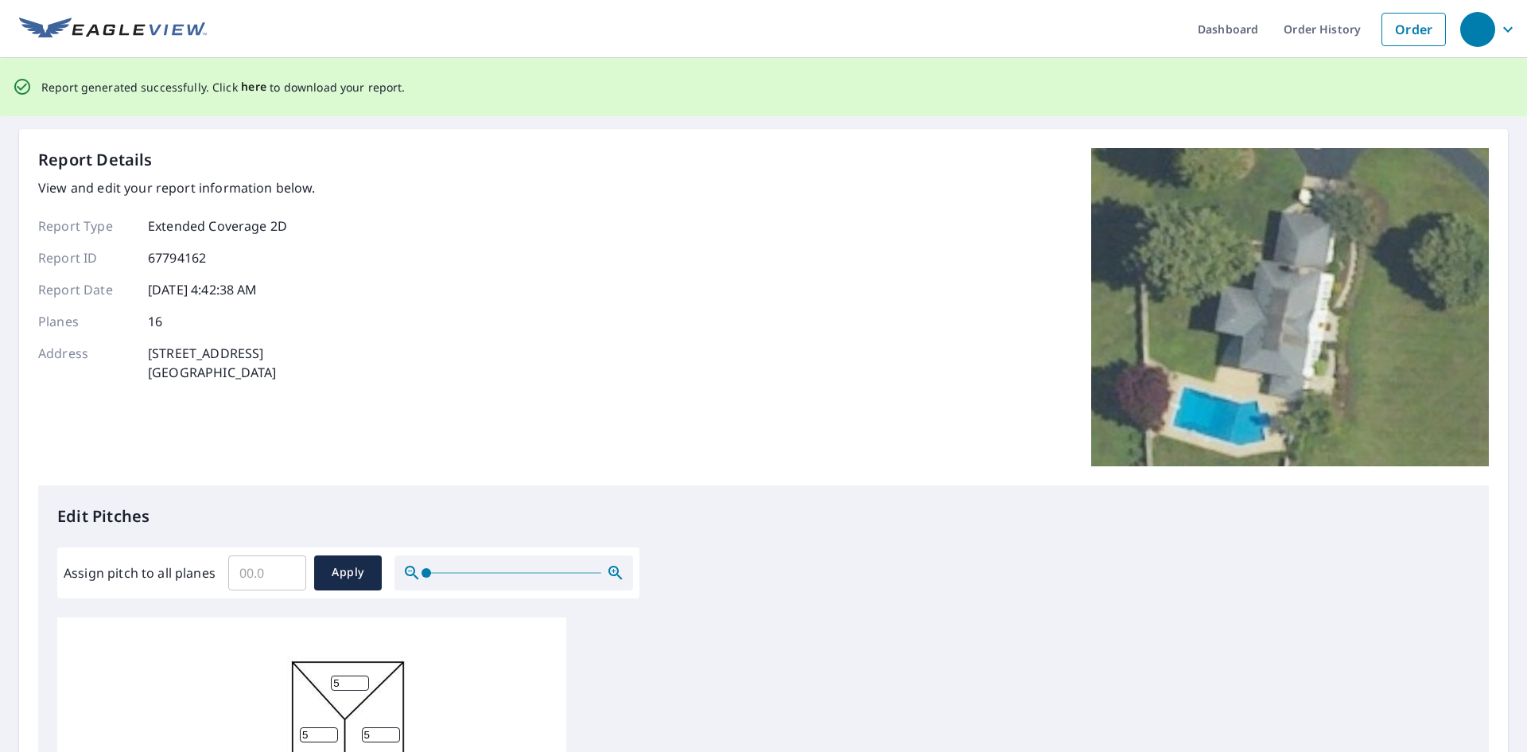
click at [251, 90] on span "here" at bounding box center [254, 87] width 26 height 20
